Goal: Information Seeking & Learning: Understand process/instructions

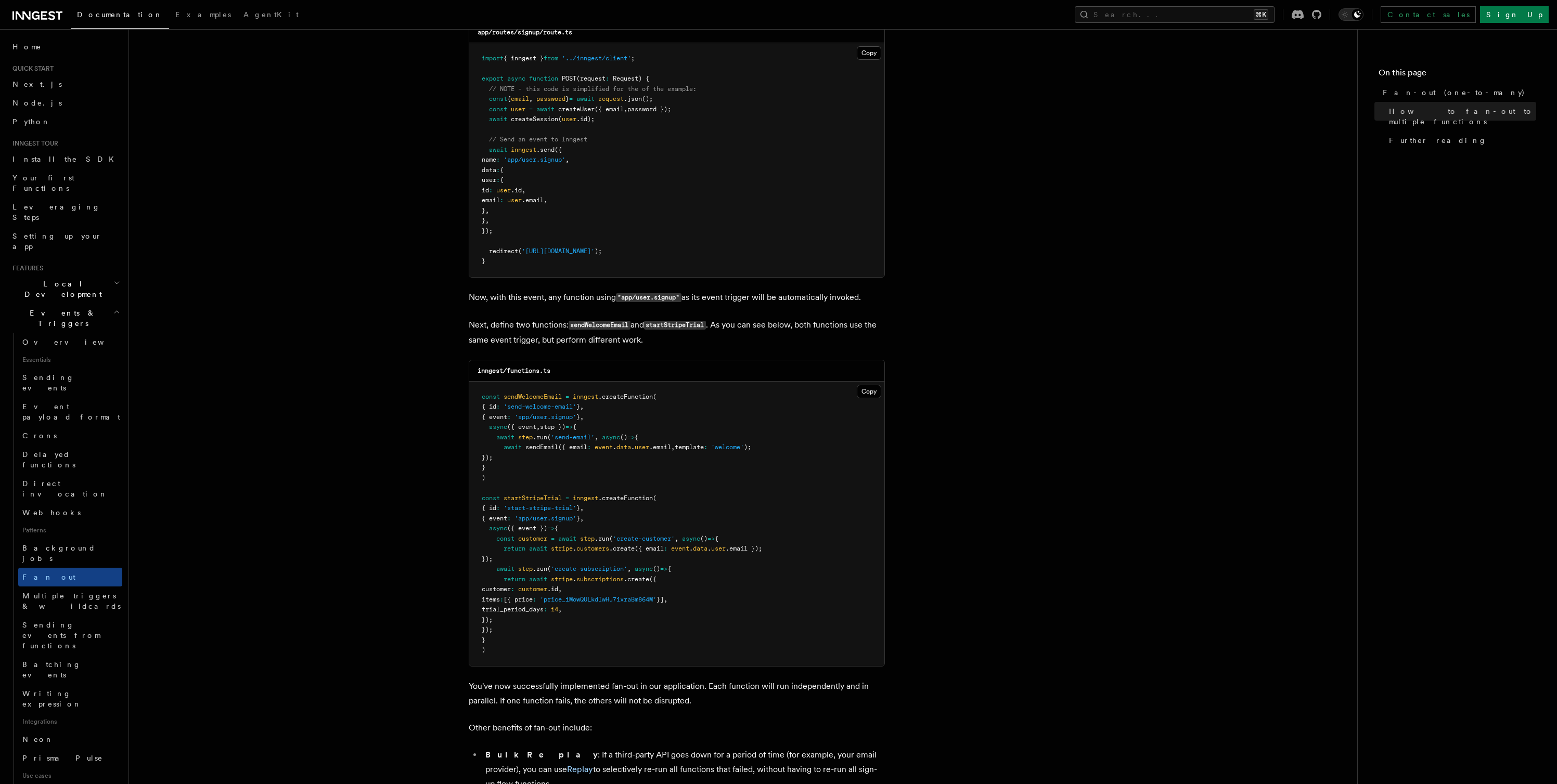
scroll to position [72, 0]
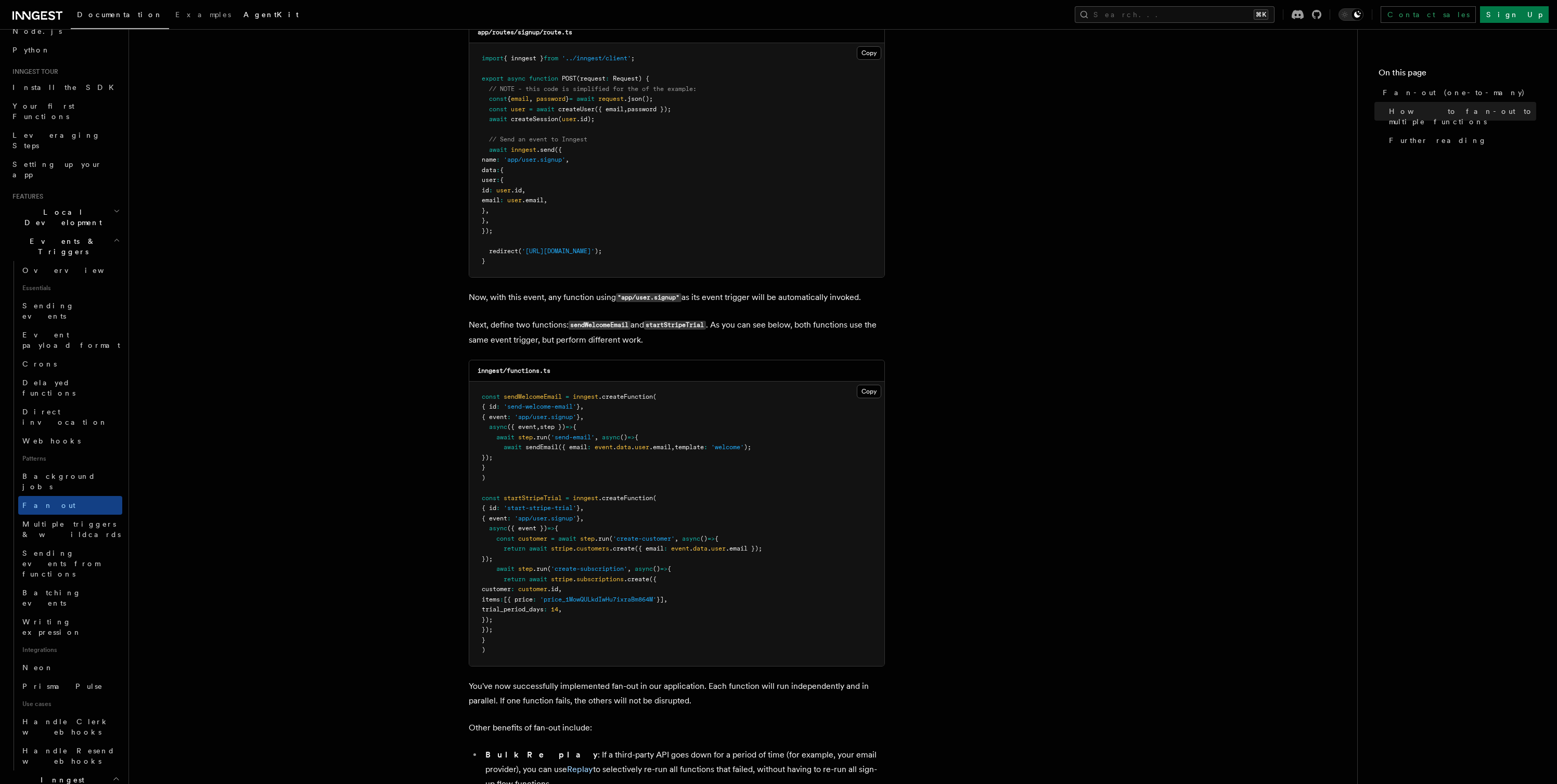
click at [244, 11] on span "AgentKit" at bounding box center [271, 14] width 55 height 8
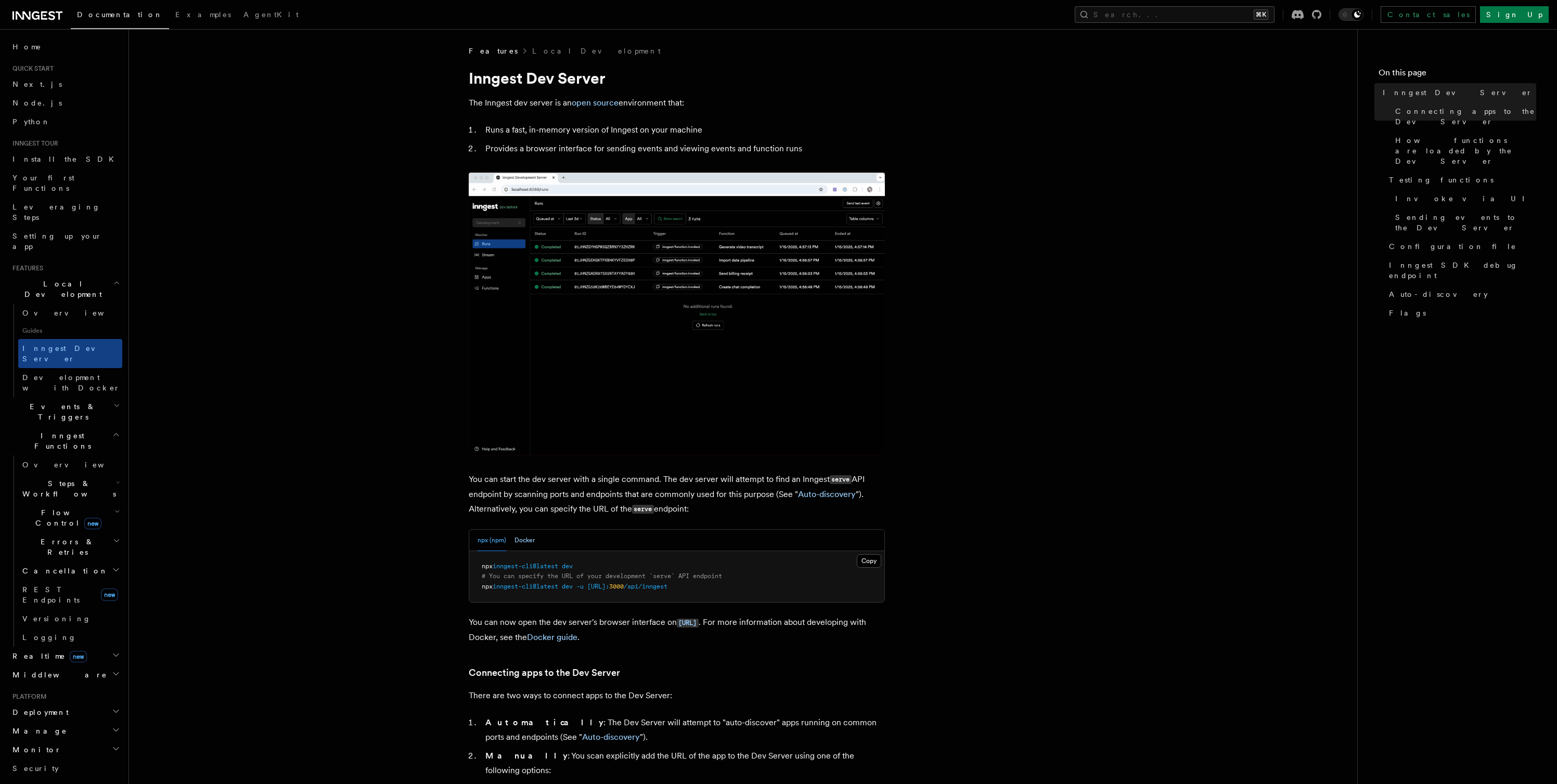
click at [525, 540] on button "Docker" at bounding box center [525, 540] width 20 height 21
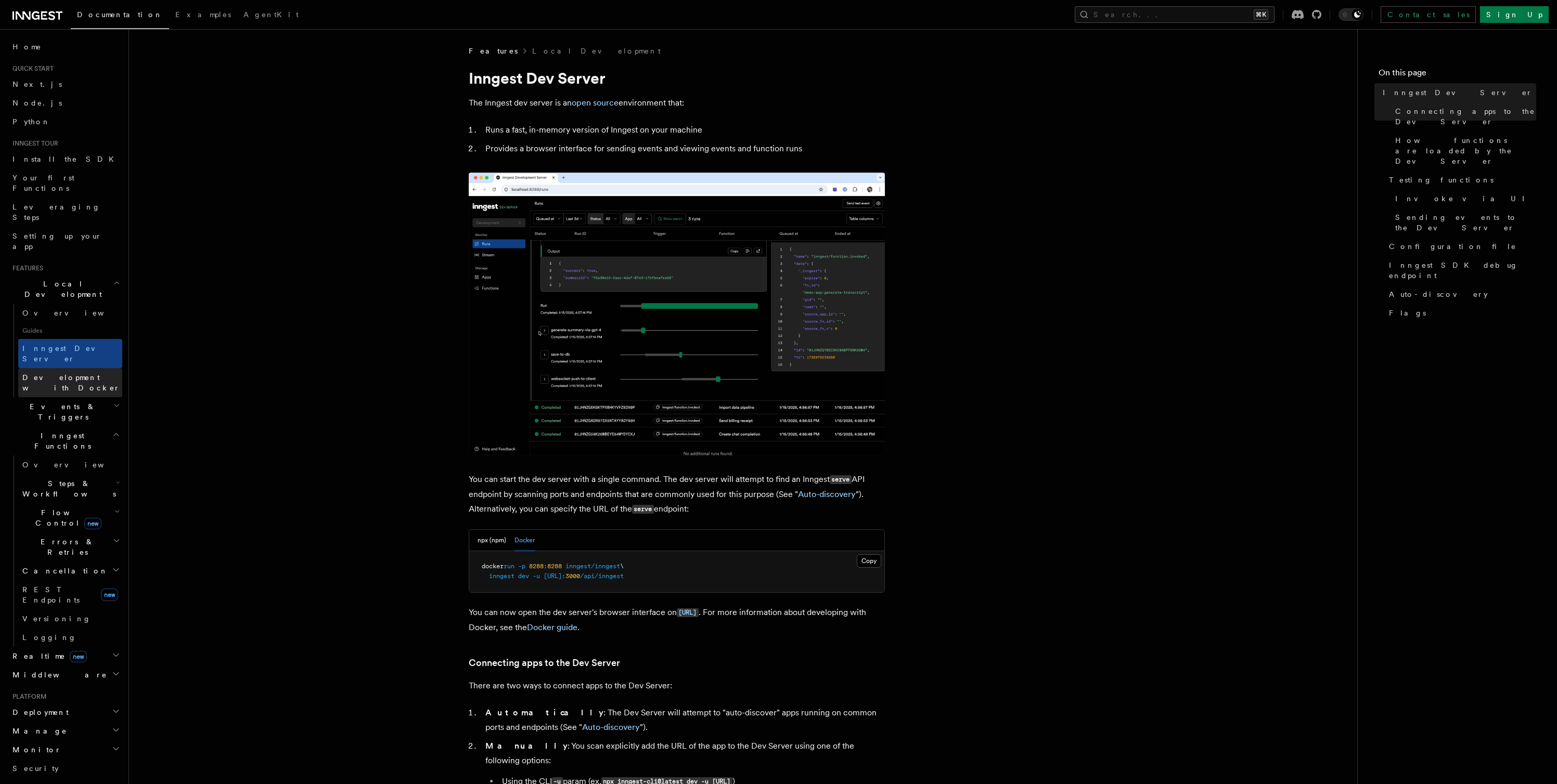
click at [67, 373] on span "Development with Docker" at bounding box center [72, 382] width 98 height 19
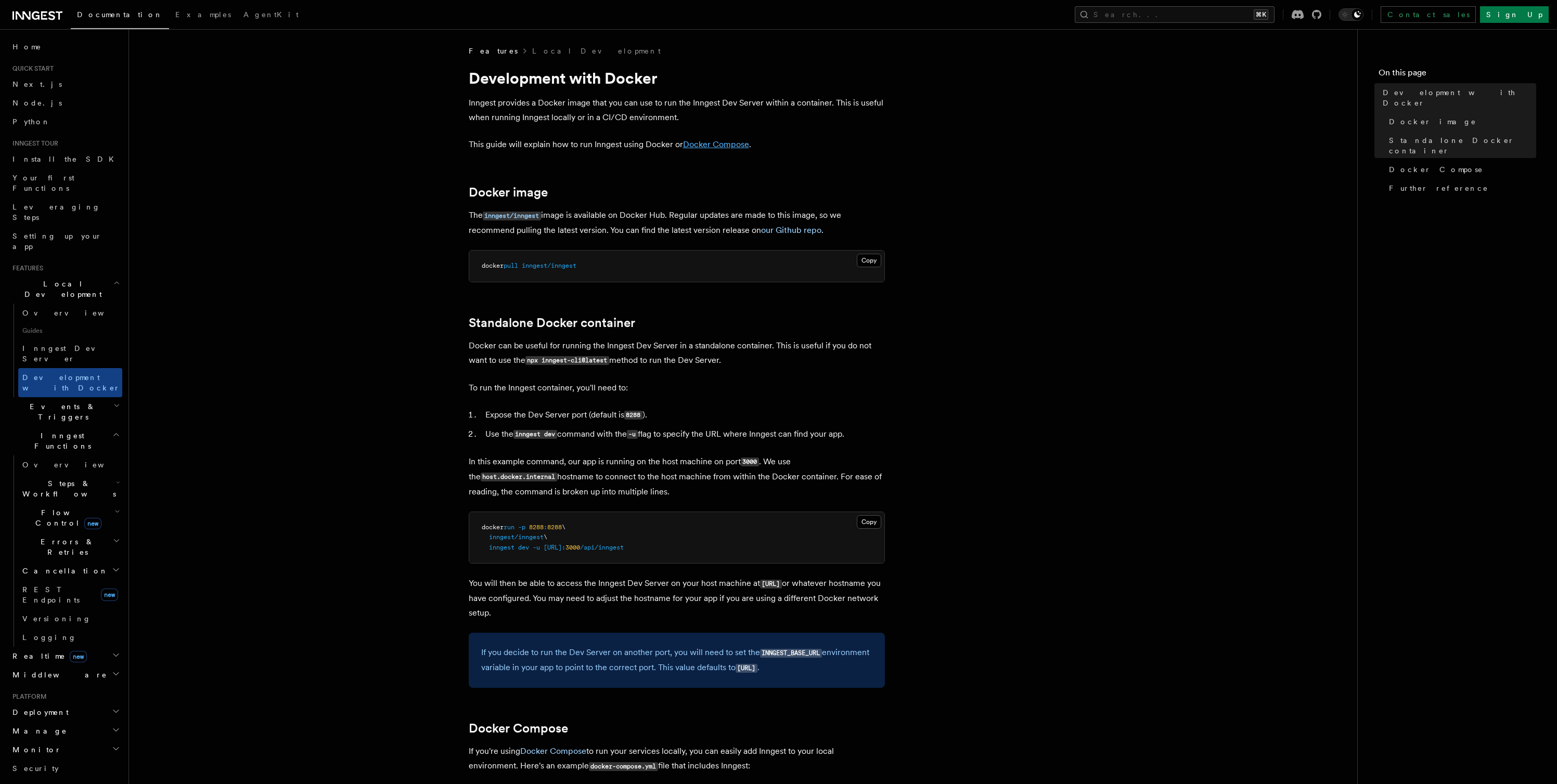
click at [703, 145] on link "Docker Compose" at bounding box center [716, 145] width 66 height 10
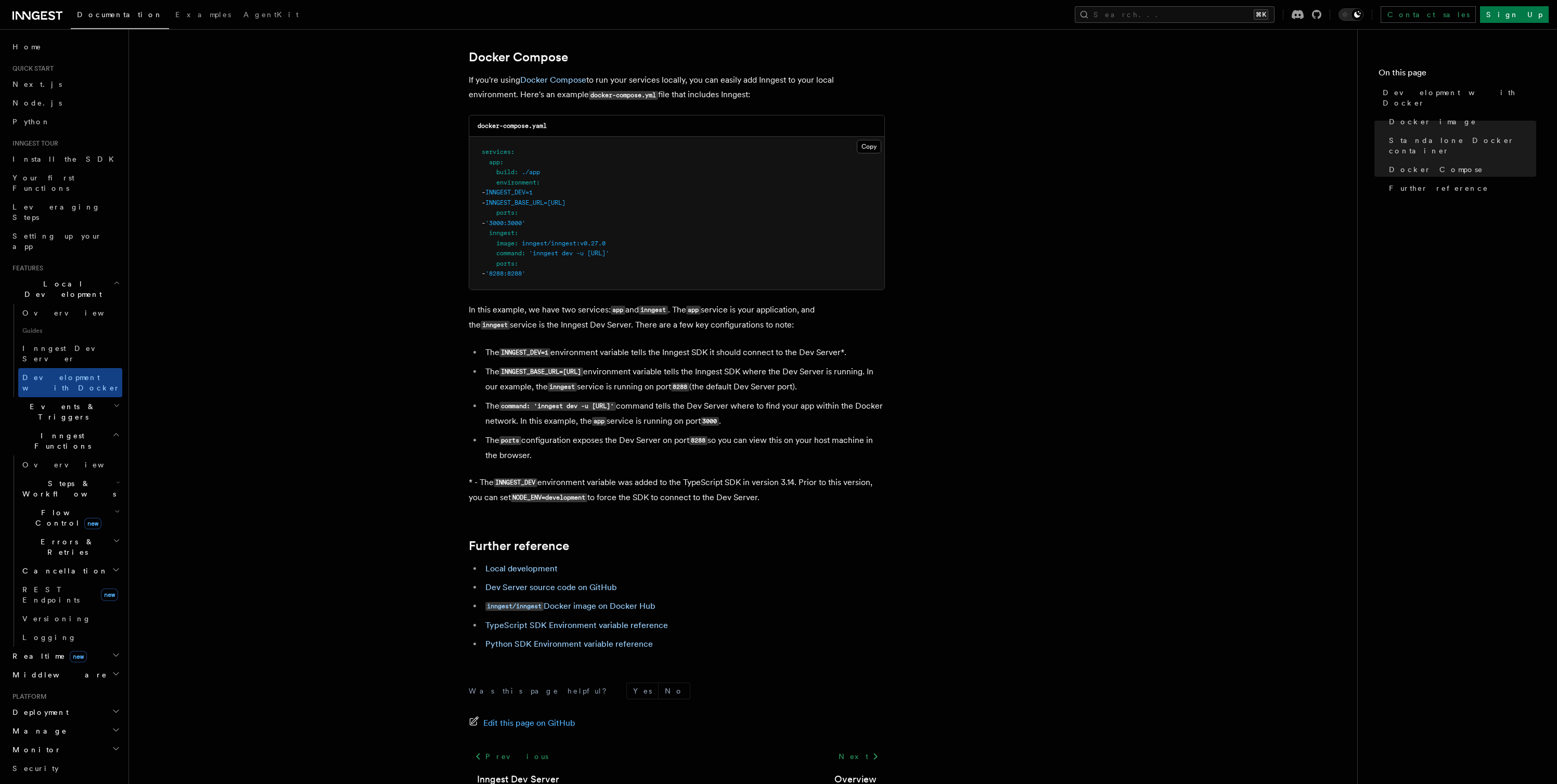
scroll to position [674, 0]
